Goal: Task Accomplishment & Management: Complete application form

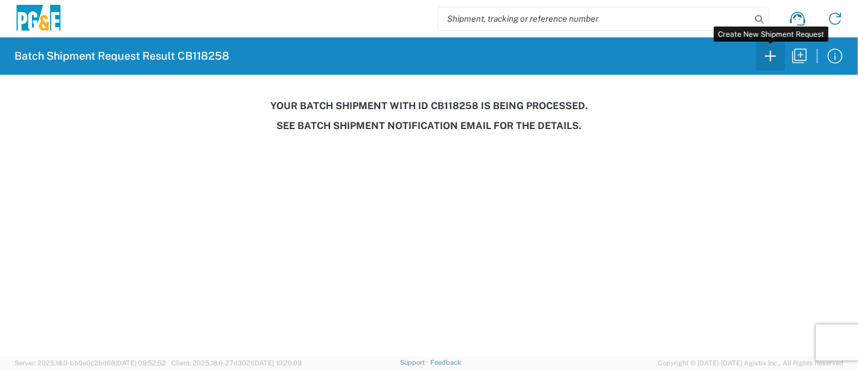
click at [773, 56] on icon "button" at bounding box center [770, 56] width 11 height 11
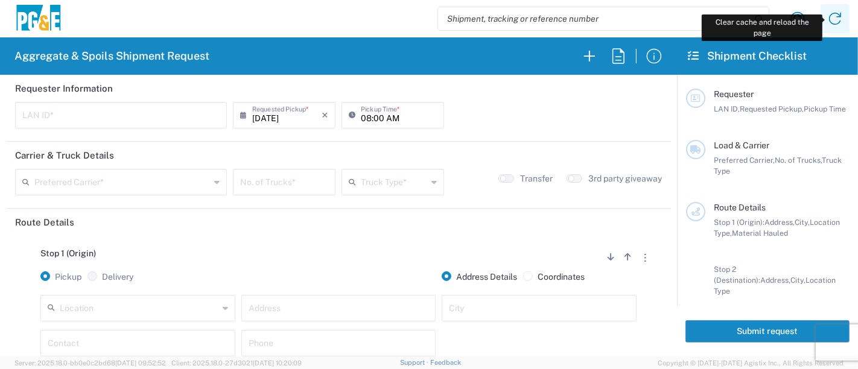
click at [832, 13] on icon at bounding box center [834, 18] width 19 height 19
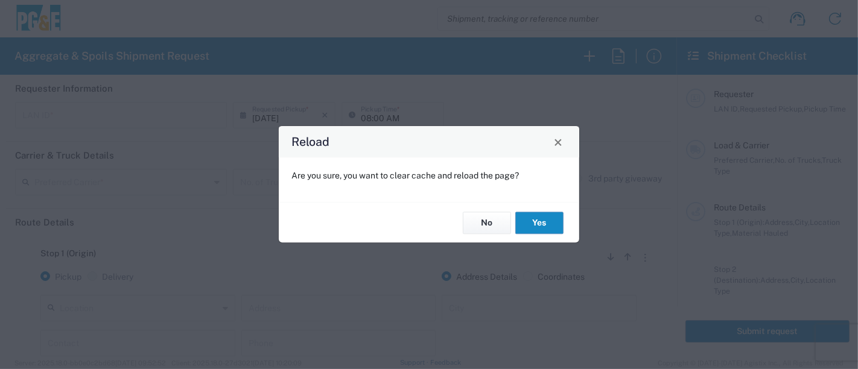
click at [537, 220] on button "Yes" at bounding box center [539, 223] width 48 height 22
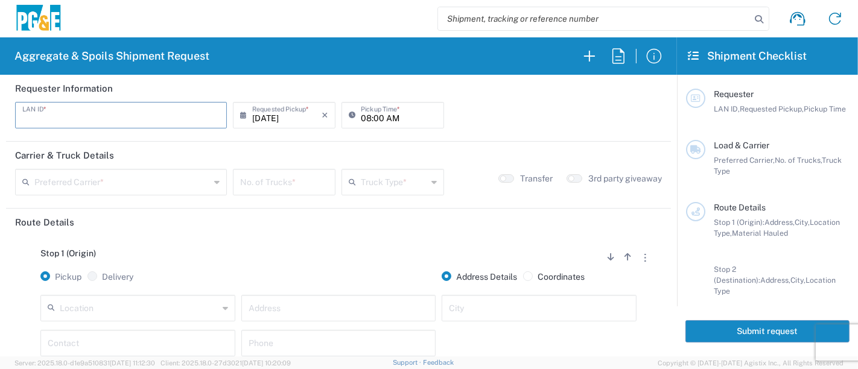
click at [67, 119] on input "text" at bounding box center [120, 114] width 197 height 21
type input "JKK9"
click at [361, 115] on input "08:00 AM" at bounding box center [399, 114] width 76 height 21
type input "05:00 AM"
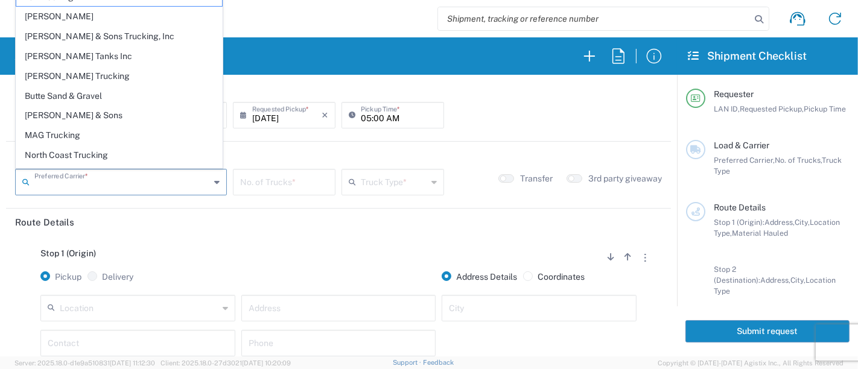
click at [155, 187] on input "text" at bounding box center [122, 181] width 176 height 21
click at [87, 53] on span "[PERSON_NAME] Tanks Inc" at bounding box center [119, 56] width 206 height 19
type input "[PERSON_NAME] Tanks Inc"
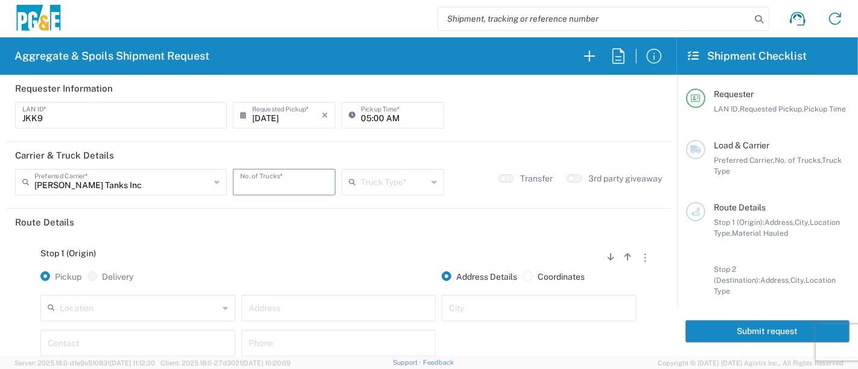
click at [268, 183] on input "number" at bounding box center [284, 181] width 88 height 21
type input "3"
click at [363, 182] on input "text" at bounding box center [394, 181] width 66 height 21
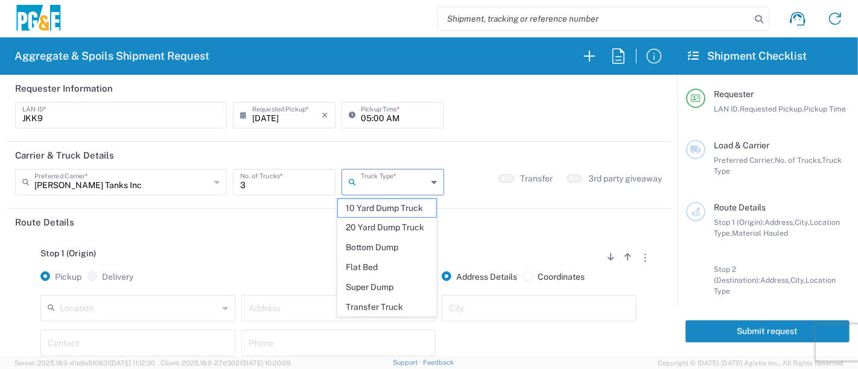
click at [382, 223] on span "20 Yard Dump Truck" at bounding box center [387, 227] width 99 height 19
type input "20 Yard Dump Truck"
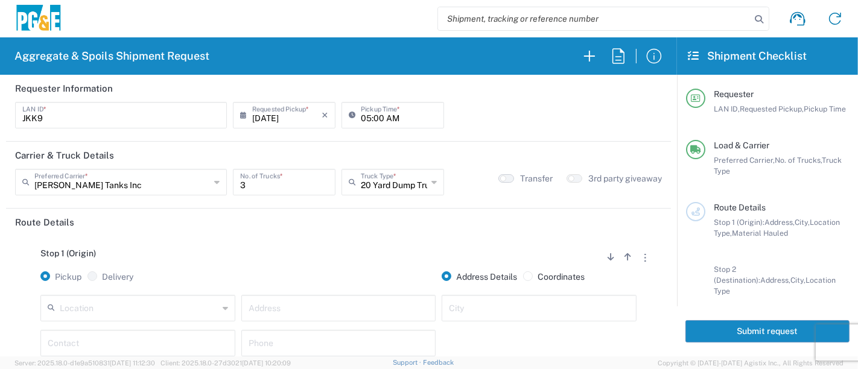
click at [501, 178] on button "button" at bounding box center [506, 178] width 16 height 8
click at [176, 305] on input "text" at bounding box center [139, 307] width 159 height 21
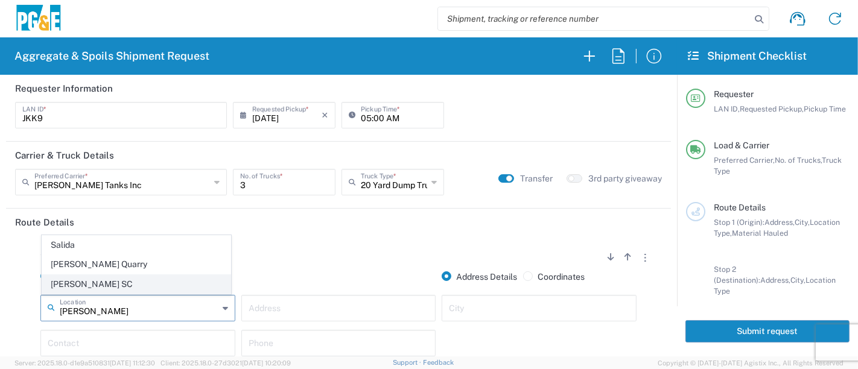
click at [87, 284] on span "[PERSON_NAME] SC" at bounding box center [136, 284] width 189 height 19
type input "[PERSON_NAME] SC"
type input "[STREET_ADDRESS]"
type input "[PERSON_NAME]"
type input "Business No Loading Dock"
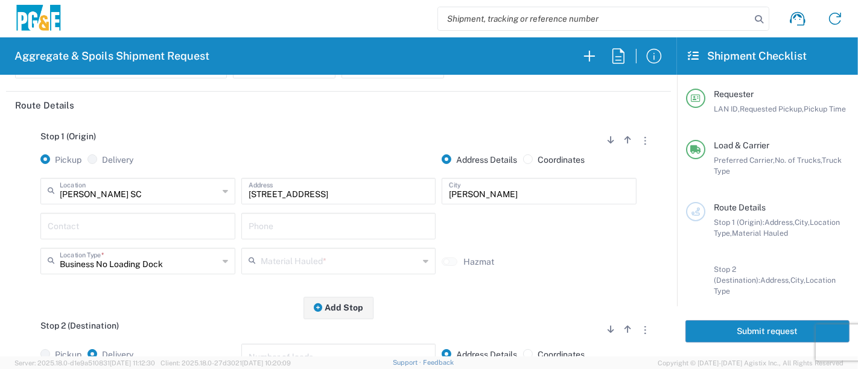
scroll to position [134, 0]
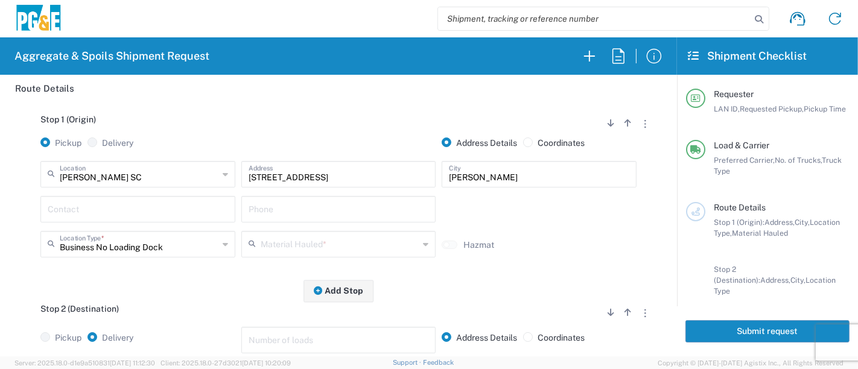
click at [97, 202] on input "text" at bounding box center [138, 208] width 180 height 21
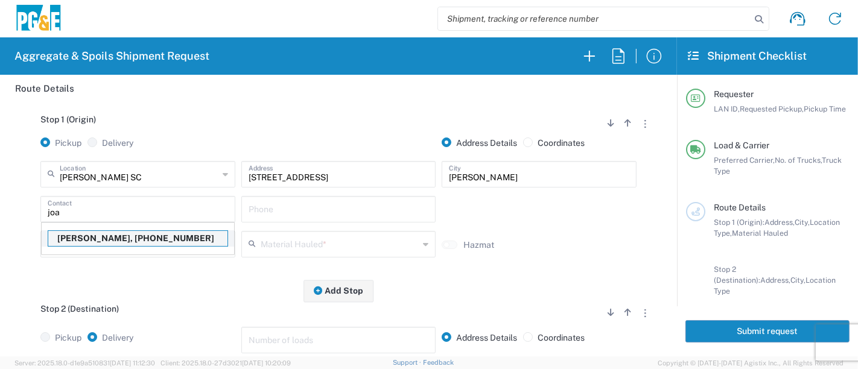
click at [97, 238] on p "[PERSON_NAME], [PHONE_NUMBER]" at bounding box center [137, 238] width 179 height 15
type input "[PERSON_NAME]"
type input "[PHONE_NUMBER]"
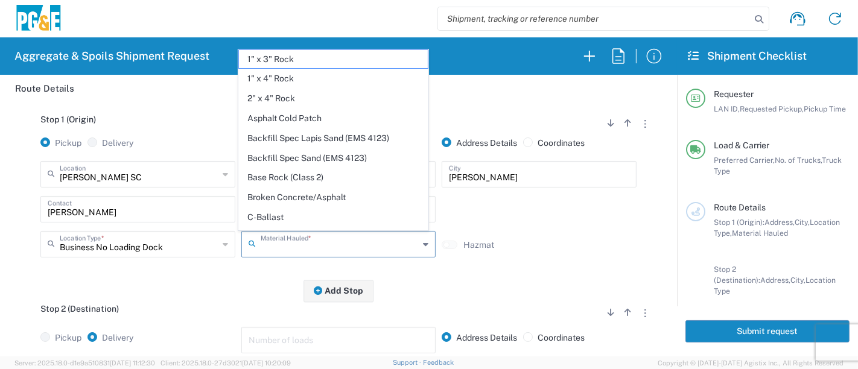
click at [268, 243] on input "text" at bounding box center [340, 243] width 159 height 21
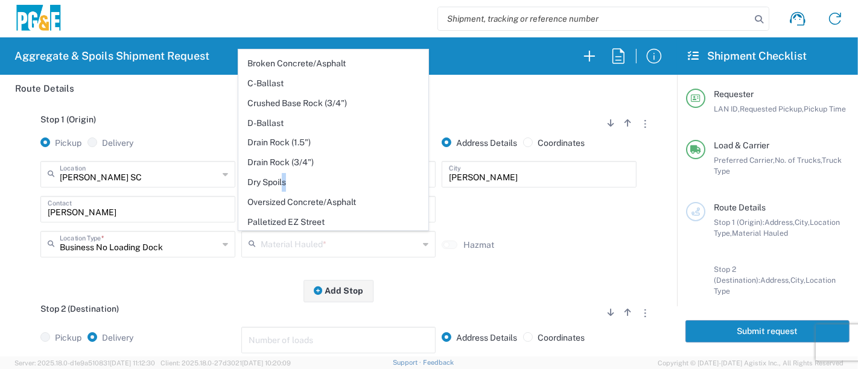
click at [285, 180] on span "Dry Spoils" at bounding box center [333, 182] width 189 height 19
type input "Dry Spoils"
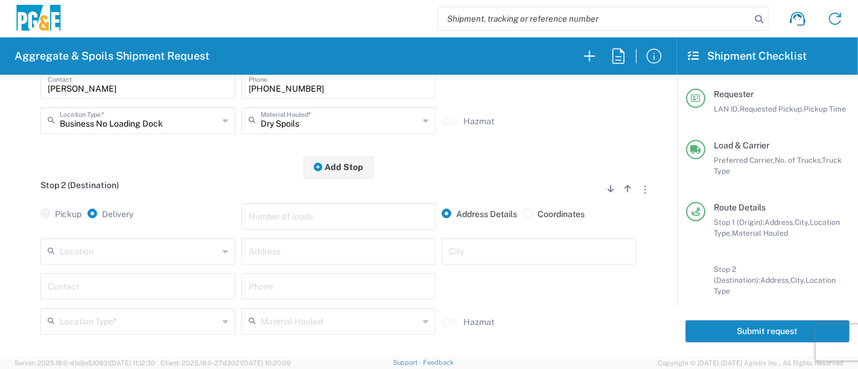
scroll to position [335, 0]
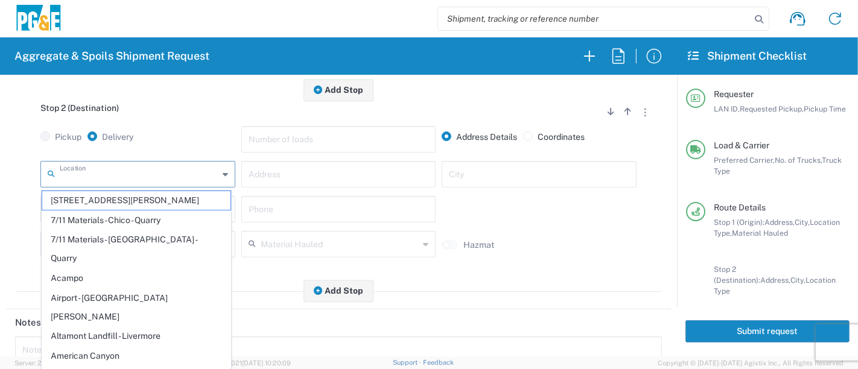
click at [127, 173] on input "text" at bounding box center [139, 173] width 159 height 21
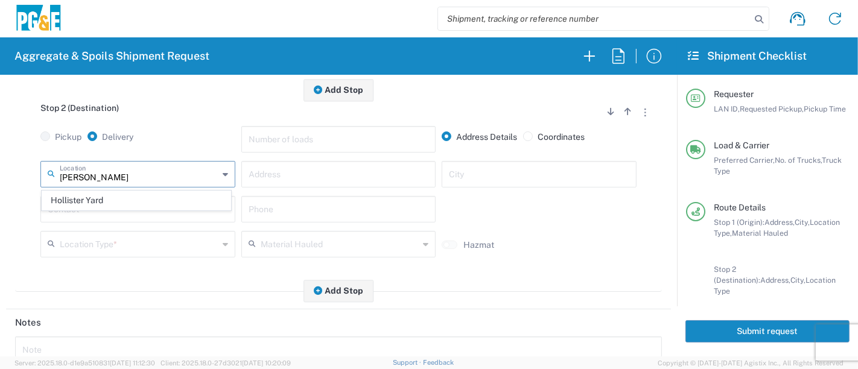
click at [103, 202] on span "Hollister Yard" at bounding box center [136, 200] width 189 height 19
type input "Hollister Yard"
type input "[STREET_ADDRESS]"
type input "Hollister"
type input "Business No Loading Dock"
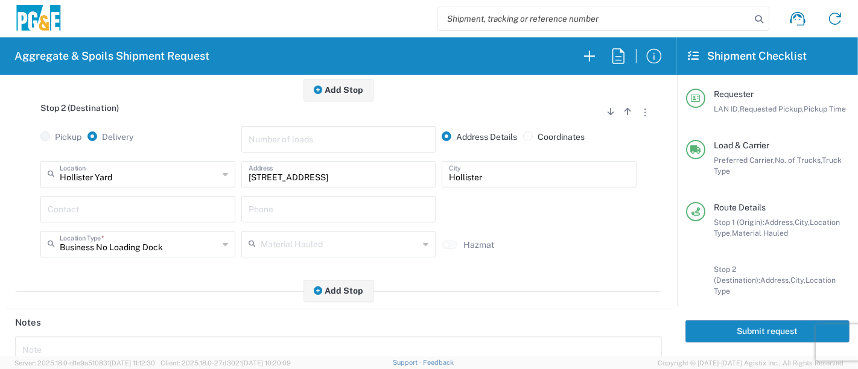
click at [101, 207] on input "text" at bounding box center [138, 208] width 180 height 21
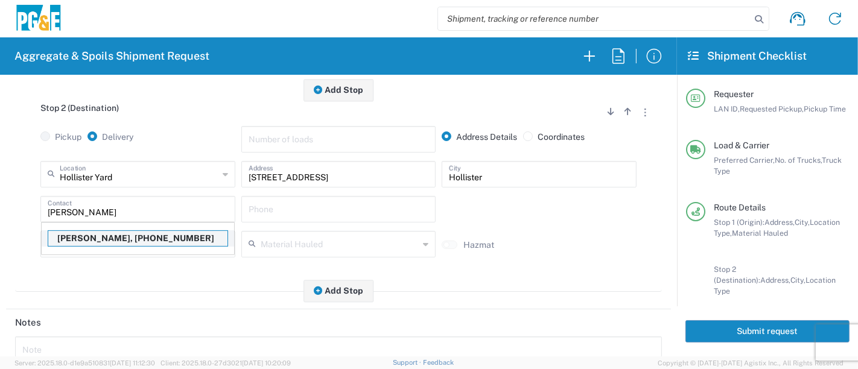
click at [92, 238] on p "[PERSON_NAME], [PHONE_NUMBER]" at bounding box center [137, 238] width 179 height 15
type input "[PERSON_NAME]"
type input "[PHONE_NUMBER]"
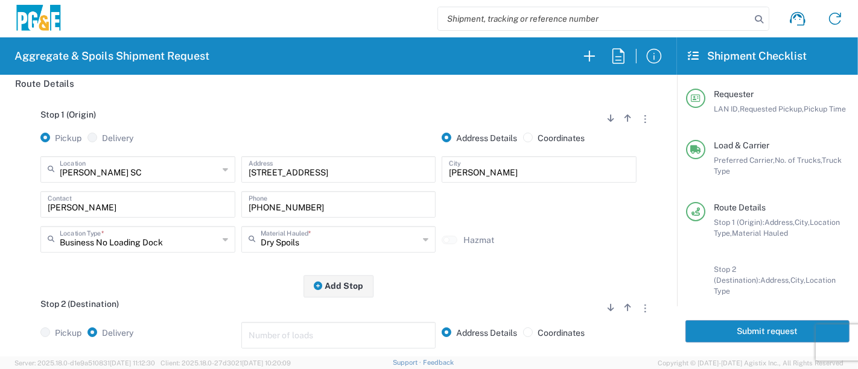
scroll to position [0, 0]
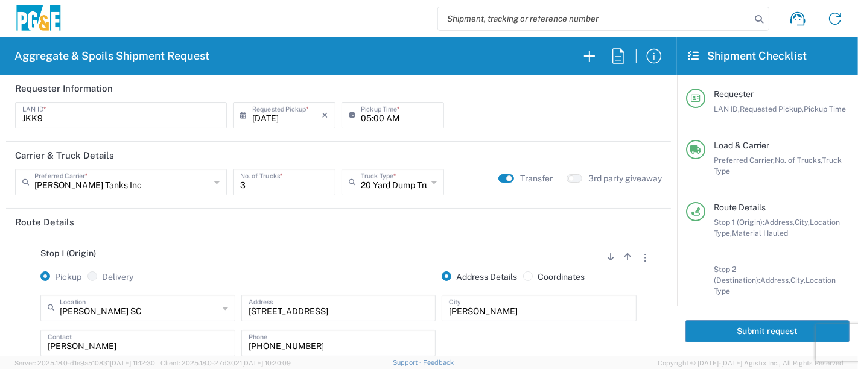
click at [720, 335] on button "Submit request" at bounding box center [767, 331] width 164 height 22
